Goal: Task Accomplishment & Management: Manage account settings

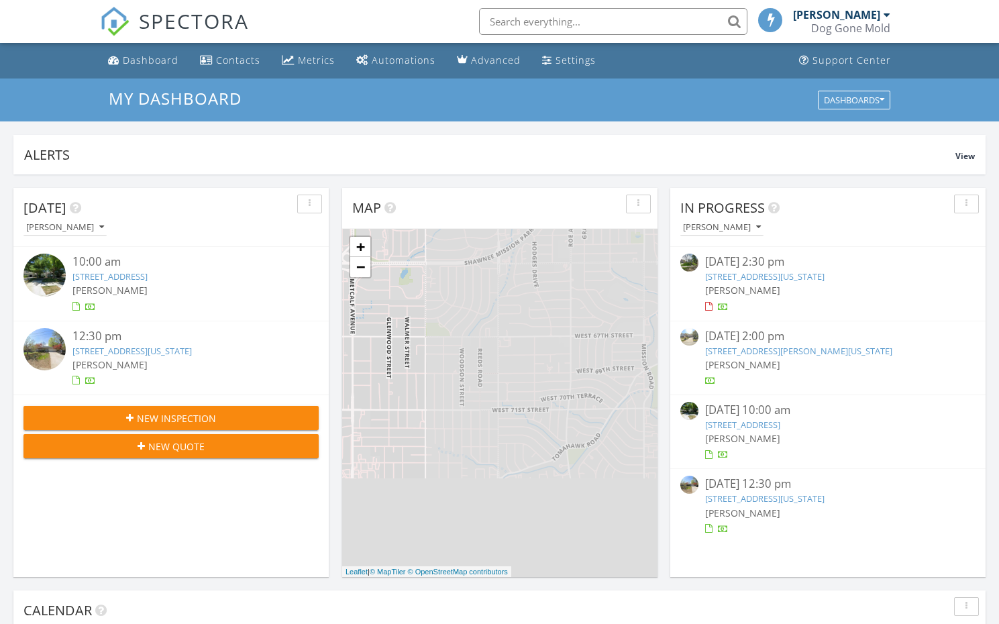
scroll to position [1222, 1000]
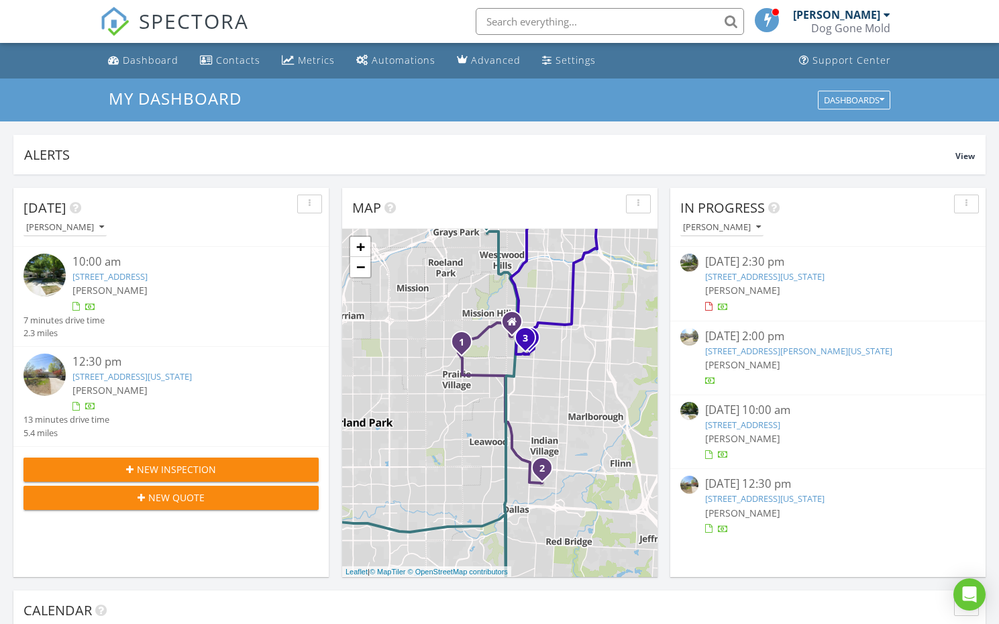
click at [148, 275] on link "7100 Mission Rd, Prairie Village, KS 66208" at bounding box center [109, 276] width 75 height 12
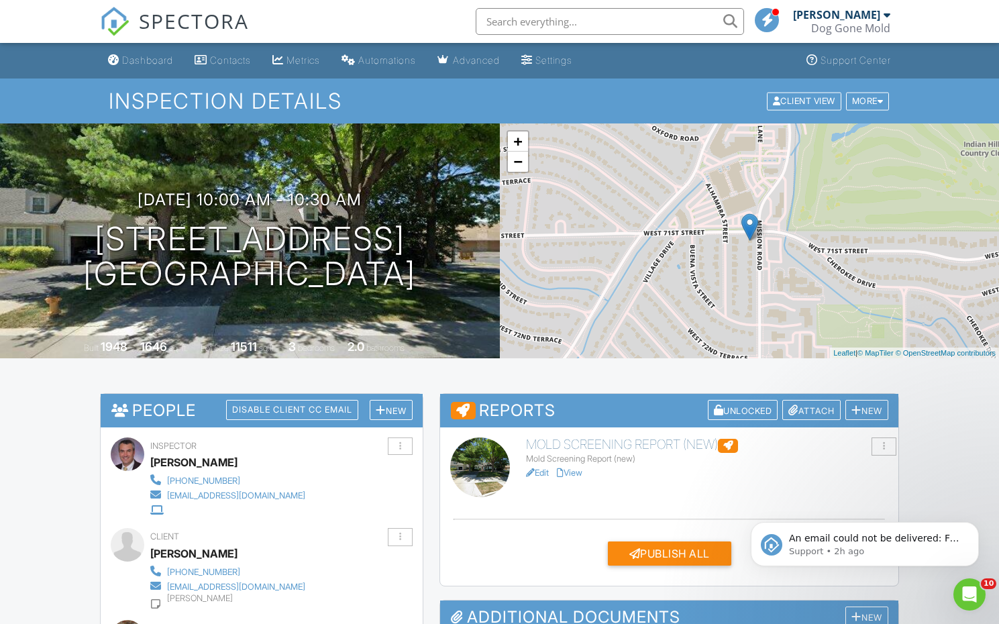
click at [544, 472] on link "Edit" at bounding box center [537, 473] width 23 height 10
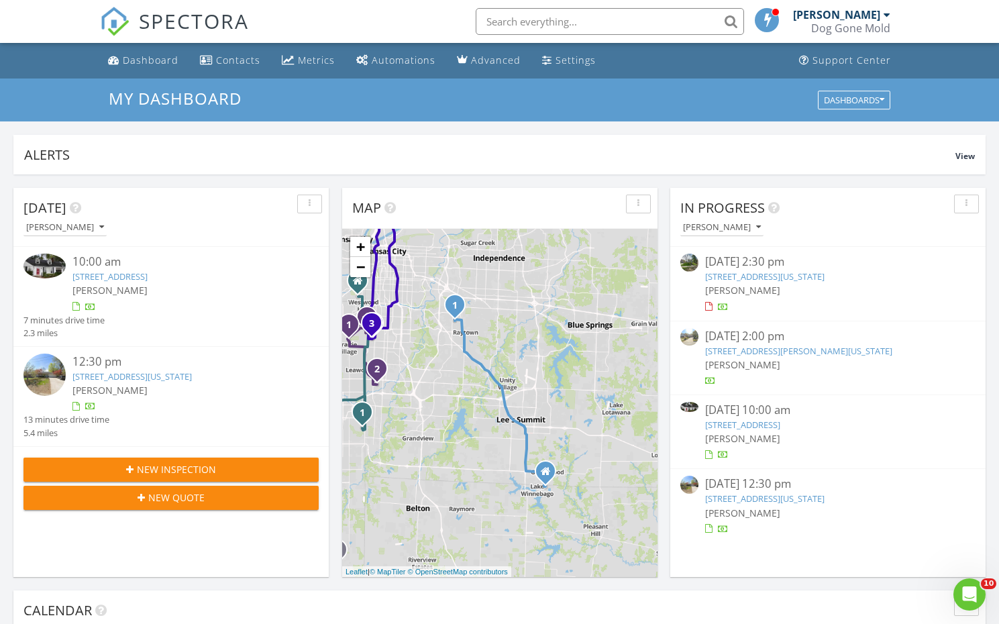
click at [153, 375] on link "111 E 98th St, Kansas City, MO 64114" at bounding box center [131, 376] width 119 height 12
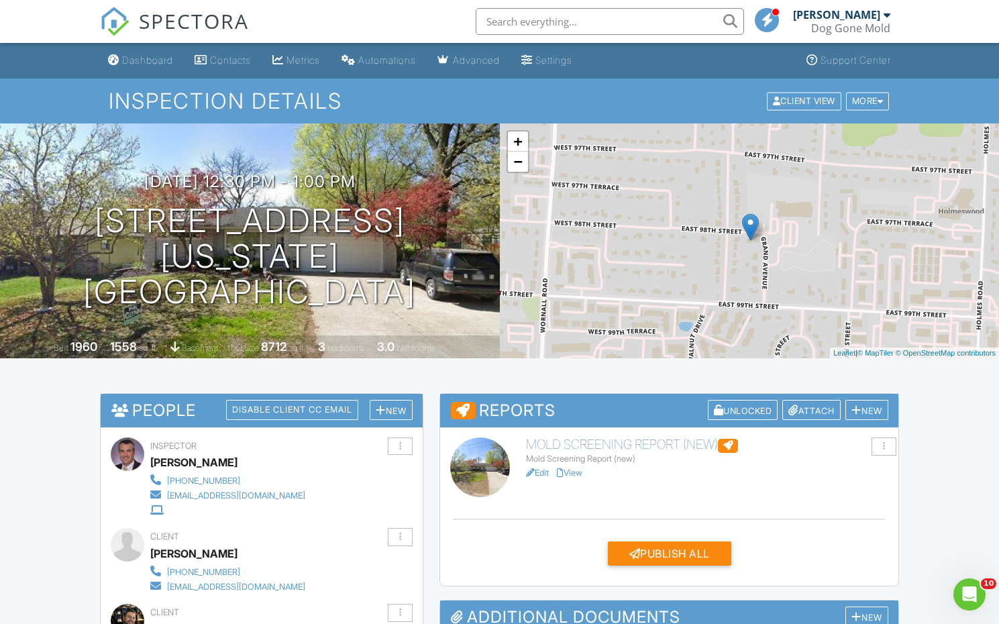
click at [545, 472] on link "Edit" at bounding box center [537, 473] width 23 height 10
